Goal: Entertainment & Leisure: Consume media (video, audio)

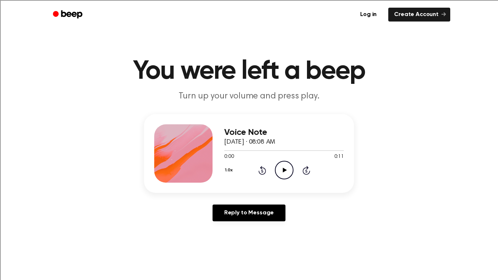
click at [279, 173] on icon "Play Audio" at bounding box center [284, 170] width 19 height 19
click at [280, 176] on icon "Pause Audio" at bounding box center [284, 170] width 19 height 19
click at [280, 166] on icon "Play Audio" at bounding box center [284, 170] width 19 height 19
click at [278, 169] on icon "Pause Audio" at bounding box center [284, 170] width 19 height 19
drag, startPoint x: 235, startPoint y: 150, endPoint x: 178, endPoint y: 149, distance: 56.8
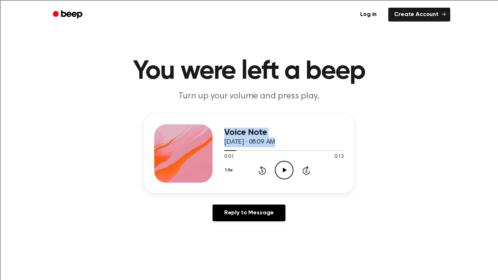
click at [178, 149] on div "Voice Note October 6, 2025 · 08:09 AM 0:01 0:13 Your browser does not support t…" at bounding box center [249, 153] width 210 height 79
drag, startPoint x: 231, startPoint y: 156, endPoint x: 224, endPoint y: 154, distance: 7.6
click at [224, 154] on span "0:01" at bounding box center [228, 157] width 9 height 8
click at [251, 160] on div "0:01 0:13" at bounding box center [283, 157] width 119 height 8
drag, startPoint x: 227, startPoint y: 152, endPoint x: 223, endPoint y: 148, distance: 5.4
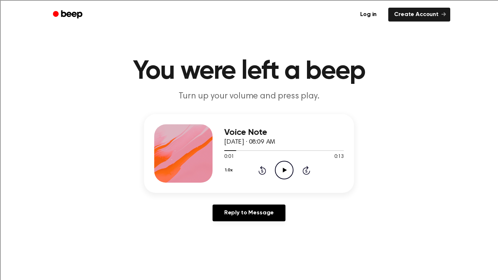
click at [223, 148] on div "Voice Note October 6, 2025 · 08:09 AM 0:01 0:13 Your browser does not support t…" at bounding box center [249, 153] width 210 height 79
click at [261, 170] on icon at bounding box center [262, 170] width 2 height 3
click at [197, 0] on div "Log in Create Account" at bounding box center [249, 14] width 402 height 29
click at [280, 173] on icon "Play Audio" at bounding box center [284, 170] width 19 height 19
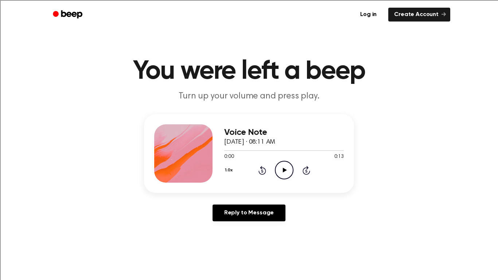
click at [284, 167] on icon "Play Audio" at bounding box center [284, 170] width 19 height 19
click at [282, 169] on icon "Play Audio" at bounding box center [284, 170] width 19 height 19
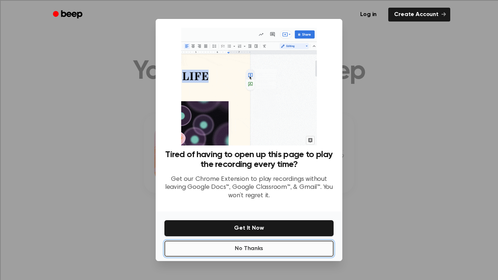
click at [295, 245] on button "No Thanks" at bounding box center [248, 248] width 169 height 16
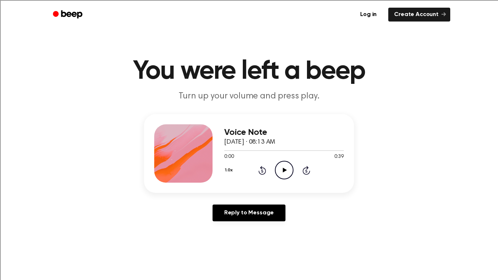
click at [288, 172] on icon "Play Audio" at bounding box center [284, 170] width 19 height 19
click at [281, 165] on icon "Play Audio" at bounding box center [284, 170] width 19 height 19
